Goal: Check status: Check status

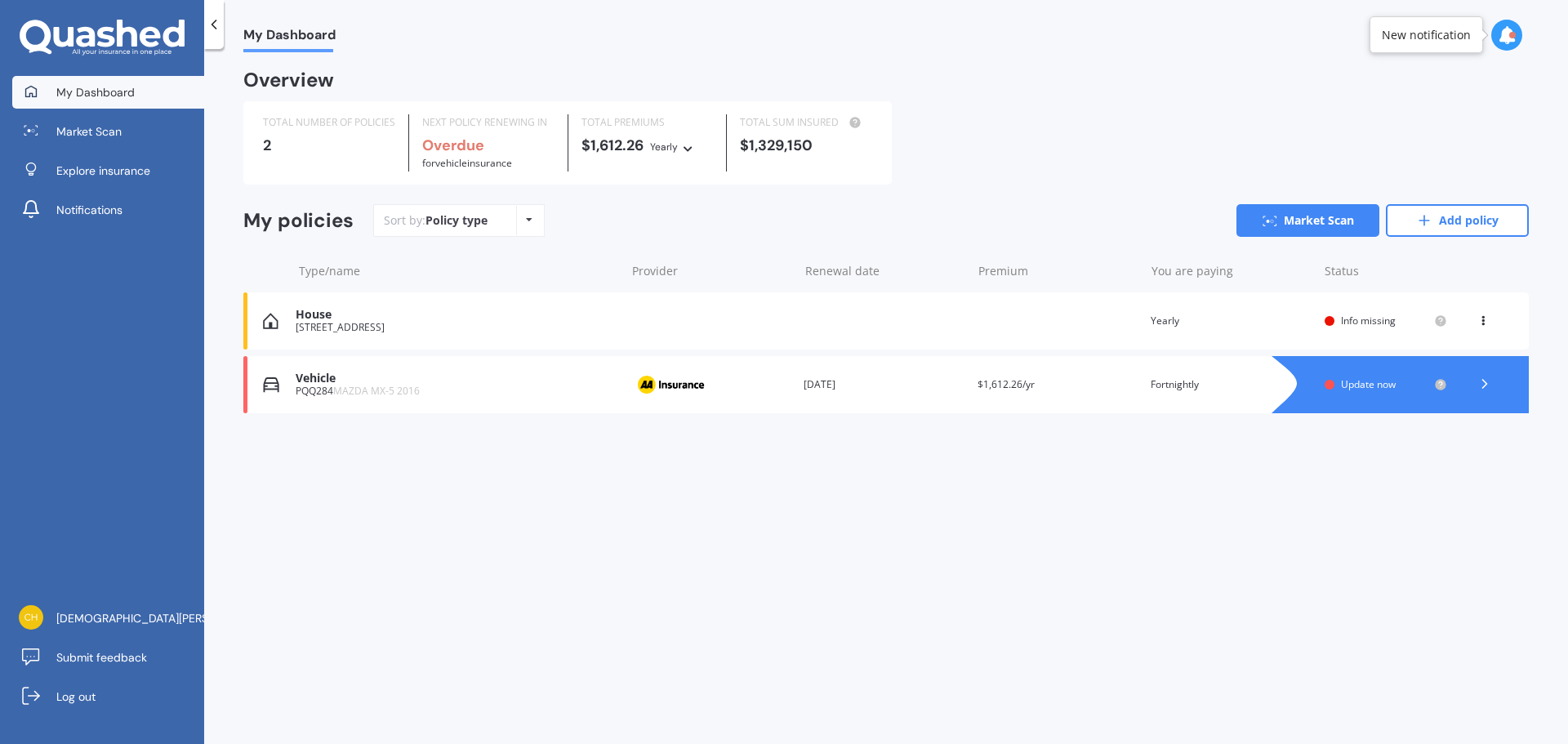
click at [360, 327] on div "[STREET_ADDRESS]" at bounding box center [456, 328] width 321 height 12
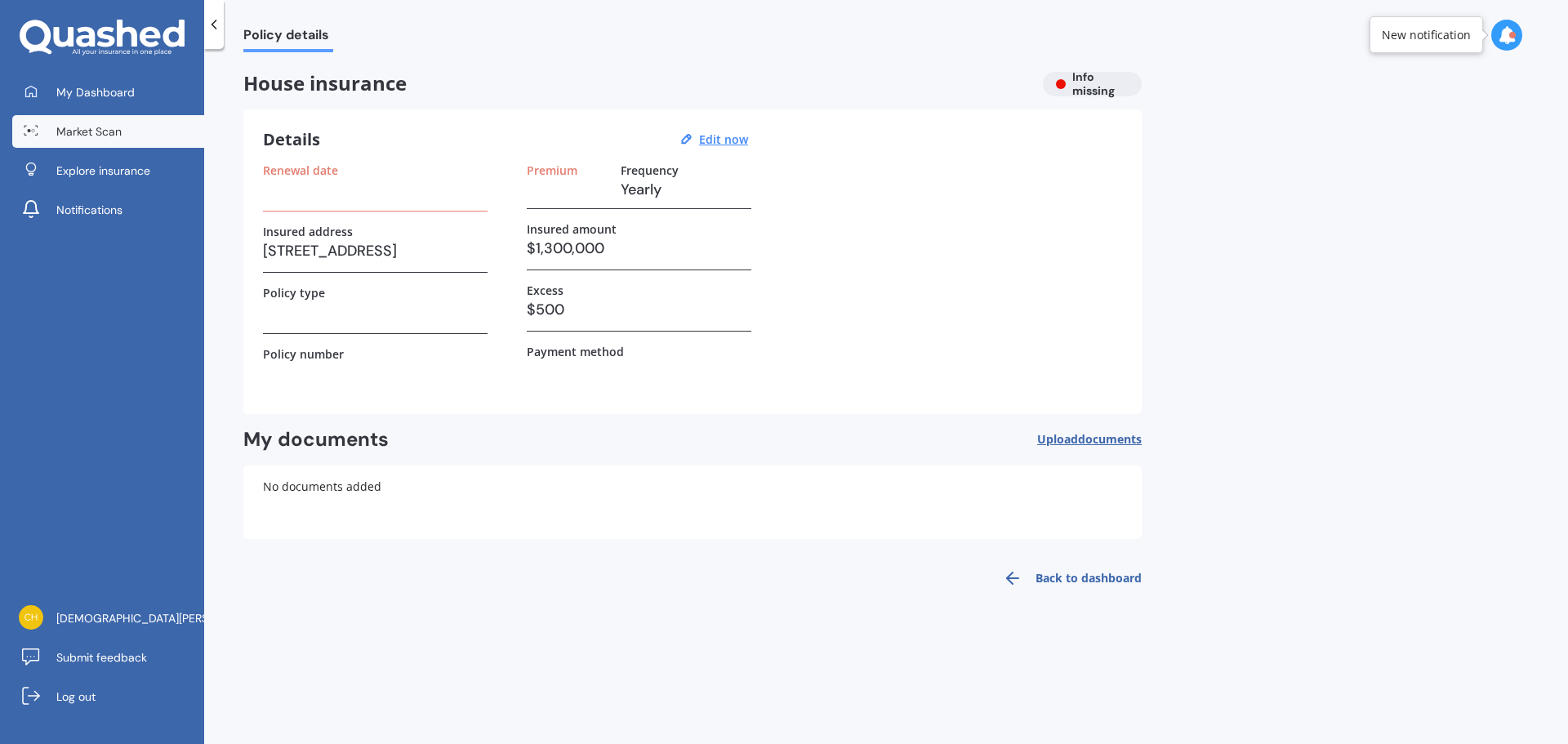
click at [105, 139] on span "Market Scan" at bounding box center [89, 132] width 65 height 16
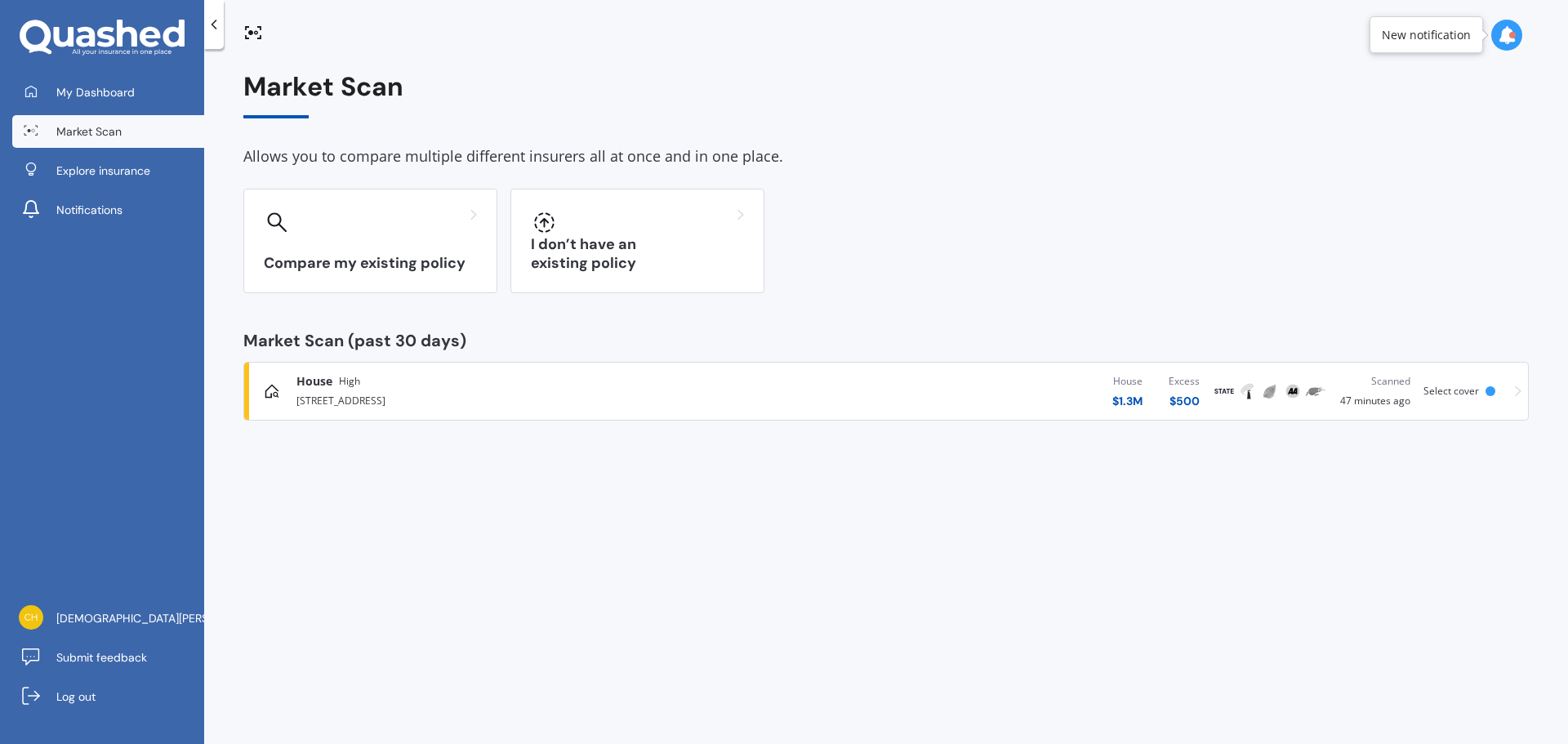
click at [375, 389] on div "[STREET_ADDRESS]" at bounding box center [517, 399] width 442 height 20
